Goal: Task Accomplishment & Management: Use online tool/utility

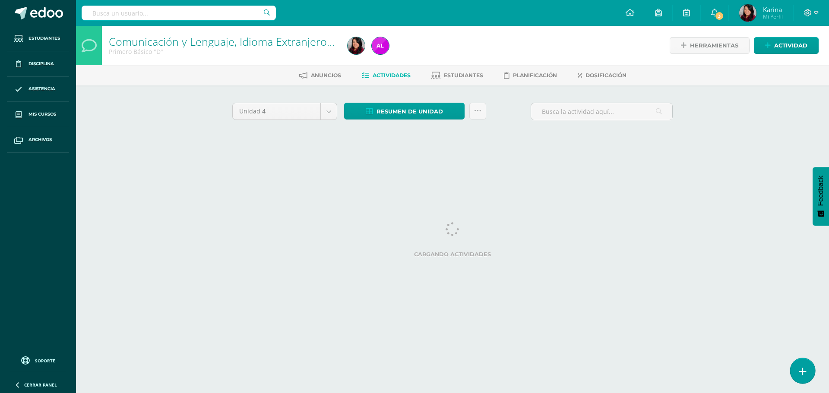
click at [800, 366] on link at bounding box center [802, 370] width 25 height 25
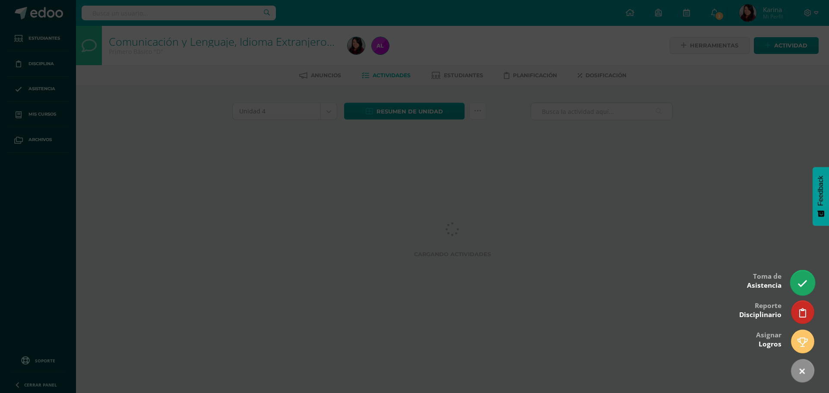
click at [795, 282] on link at bounding box center [802, 282] width 25 height 25
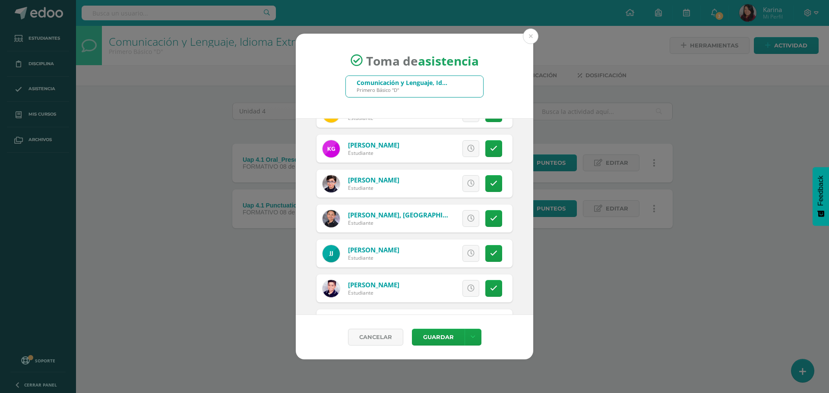
scroll to position [561, 0]
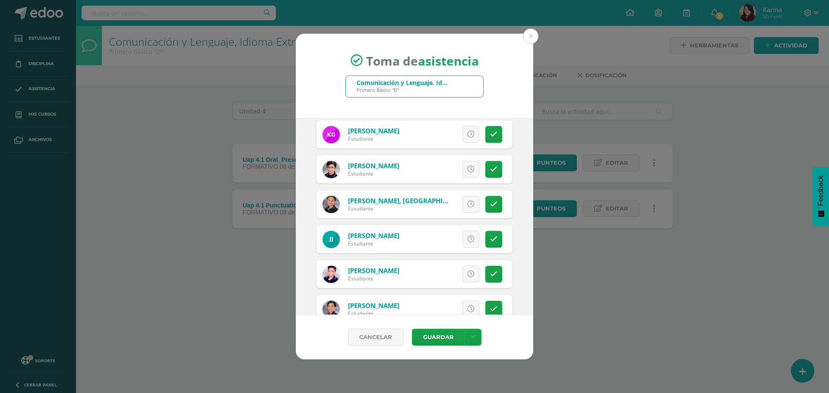
click at [488, 244] on link at bounding box center [493, 239] width 17 height 17
click at [456, 237] on span "Excusa" at bounding box center [456, 239] width 24 height 16
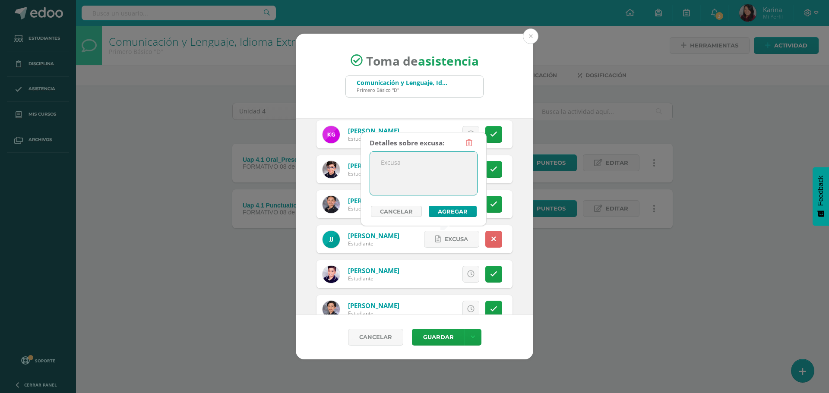
click at [442, 180] on textarea at bounding box center [423, 173] width 107 height 43
type textarea "Justificado"
click at [465, 214] on button "Agregar" at bounding box center [453, 211] width 48 height 11
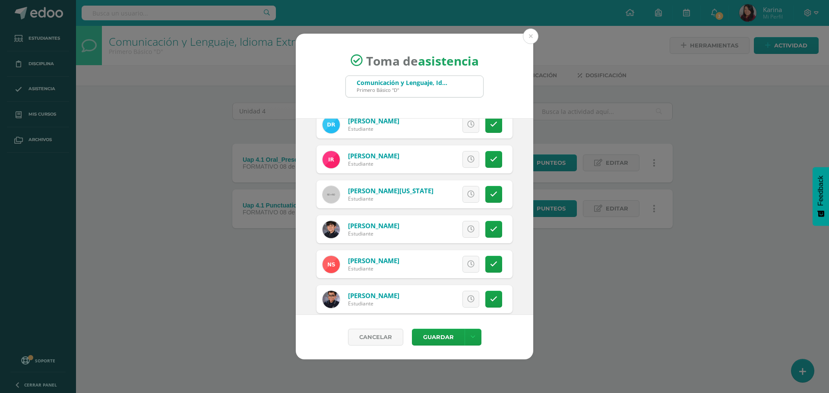
scroll to position [1209, 0]
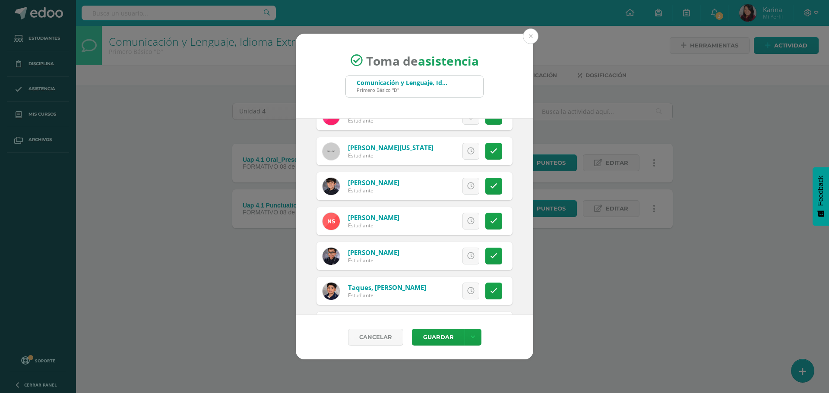
drag, startPoint x: 490, startPoint y: 224, endPoint x: 477, endPoint y: 231, distance: 13.9
click at [486, 227] on link at bounding box center [493, 221] width 17 height 17
click at [455, 222] on span "Excusa" at bounding box center [456, 221] width 24 height 16
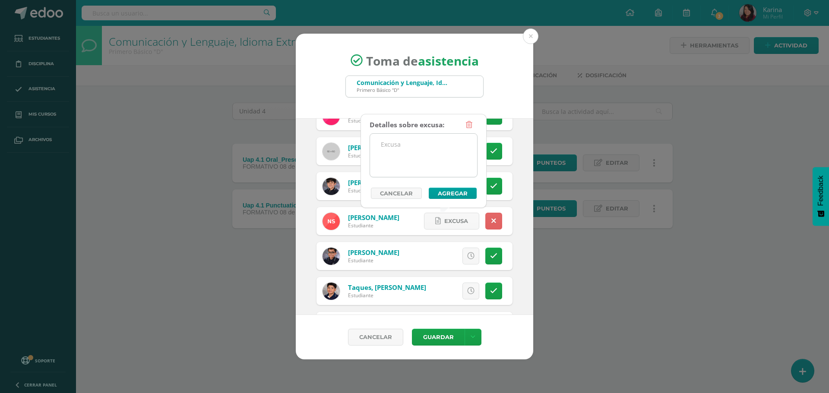
click at [438, 160] on textarea at bounding box center [423, 155] width 107 height 43
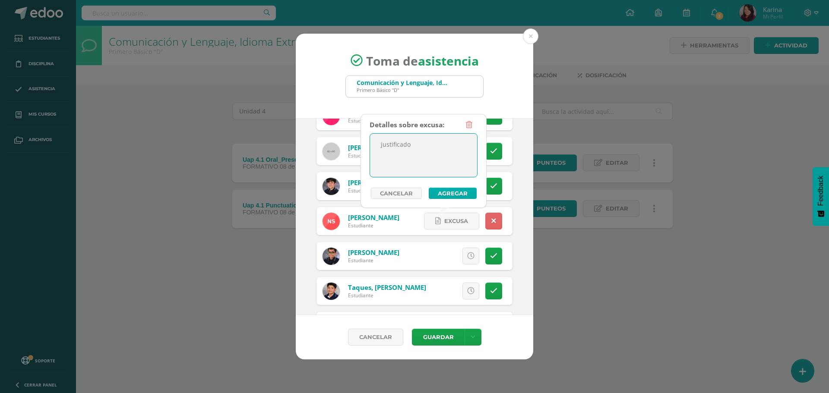
type textarea "justificado"
click at [459, 190] on button "Agregar" at bounding box center [453, 193] width 48 height 11
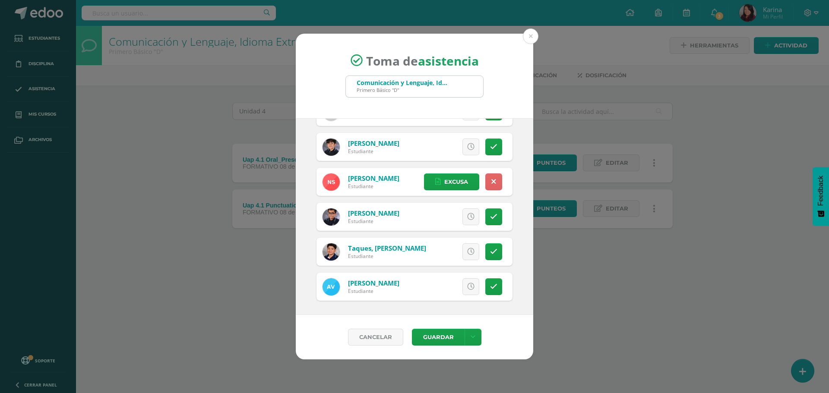
scroll to position [1205, 0]
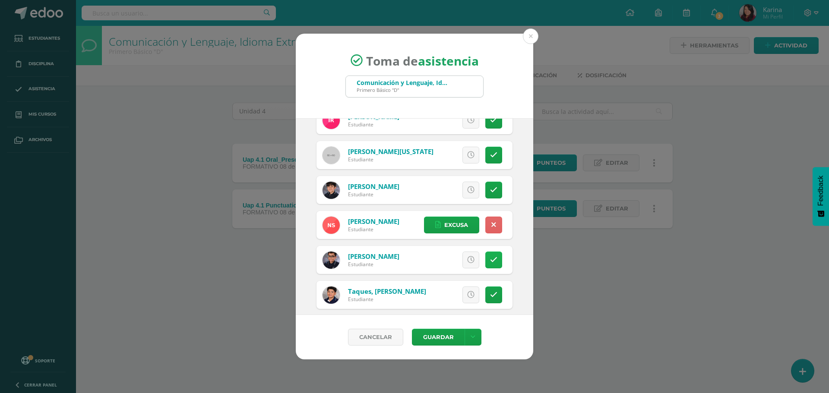
click at [490, 256] on icon at bounding box center [493, 259] width 7 height 7
click at [447, 340] on button "Guardar" at bounding box center [438, 337] width 53 height 17
